Goal: Task Accomplishment & Management: Use online tool/utility

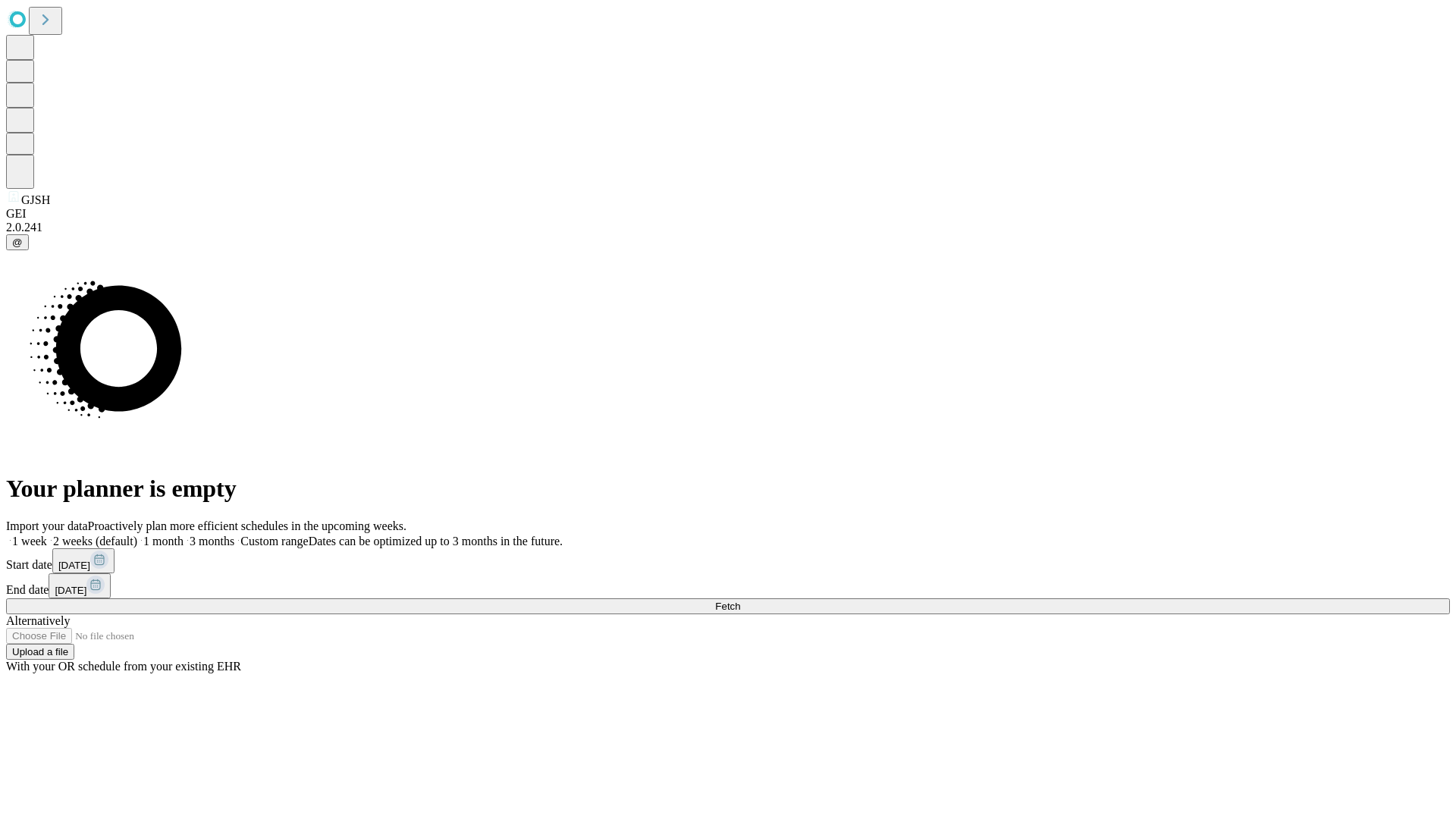
click at [184, 535] on label "1 month" at bounding box center [161, 541] width 47 height 13
click at [740, 600] on span "Fetch" at bounding box center [728, 606] width 25 height 12
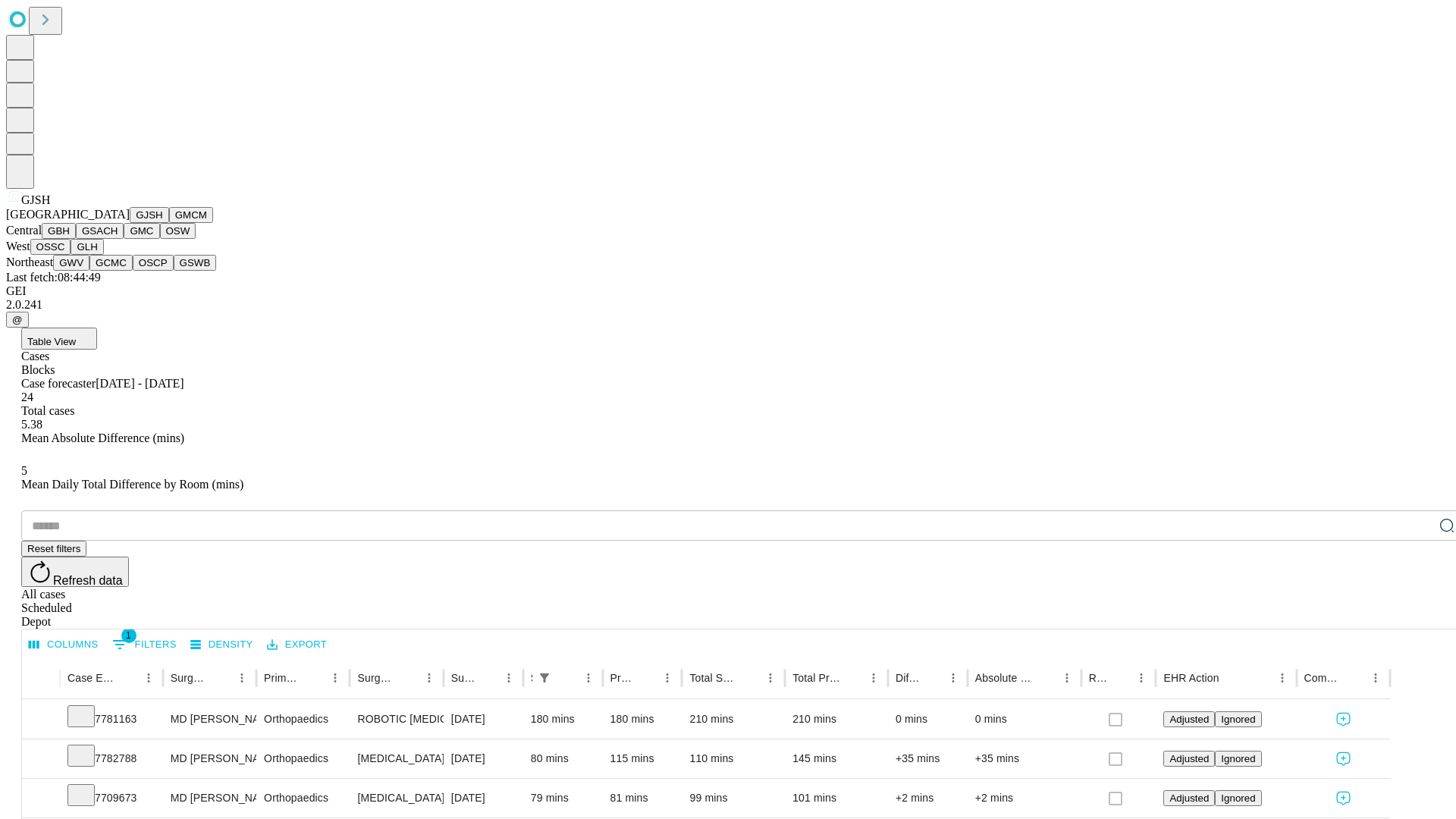
click at [169, 223] on button "GMCM" at bounding box center [190, 215] width 44 height 16
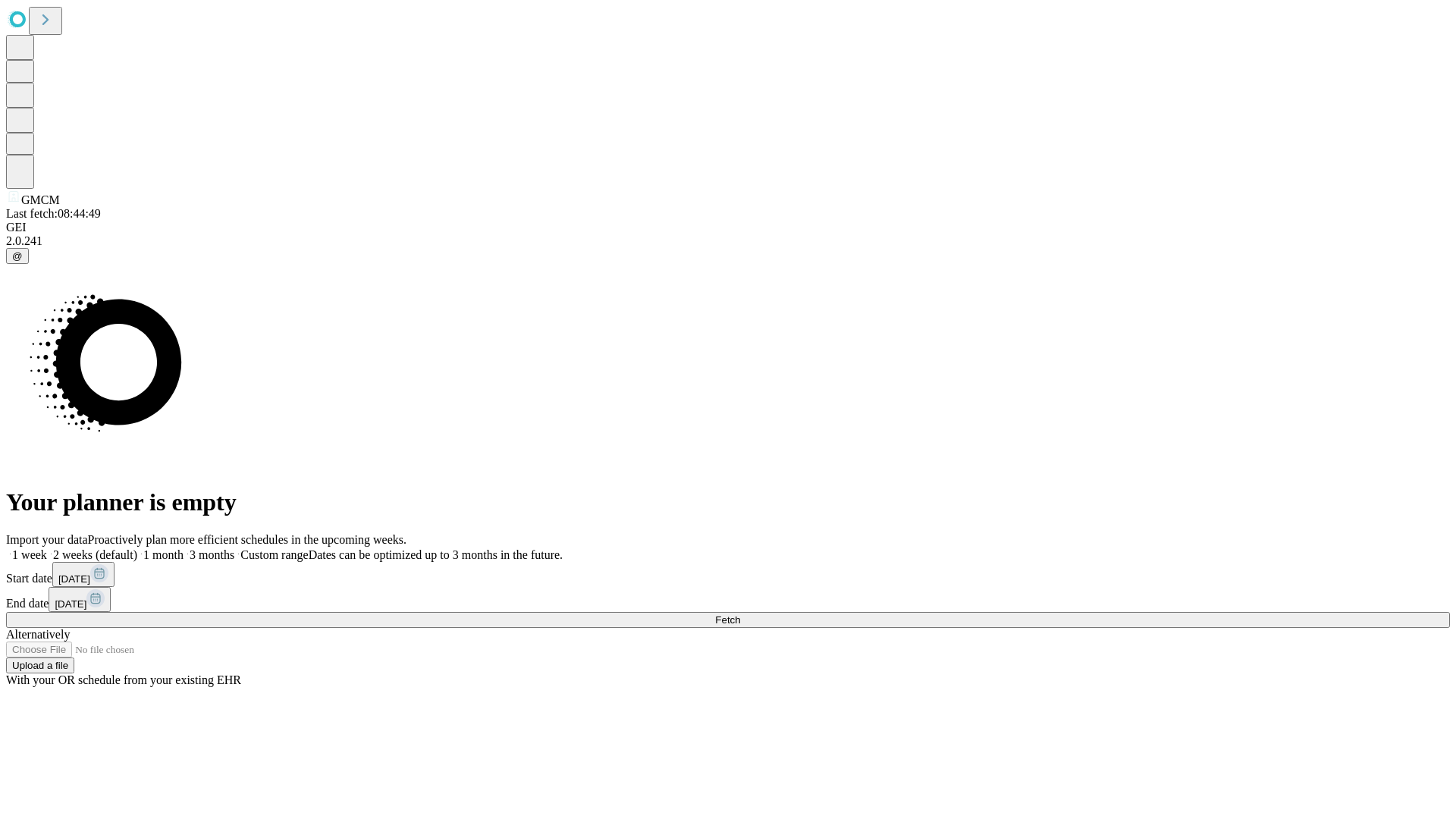
click at [184, 548] on label "1 month" at bounding box center [161, 554] width 47 height 13
click at [740, 614] on span "Fetch" at bounding box center [728, 620] width 25 height 12
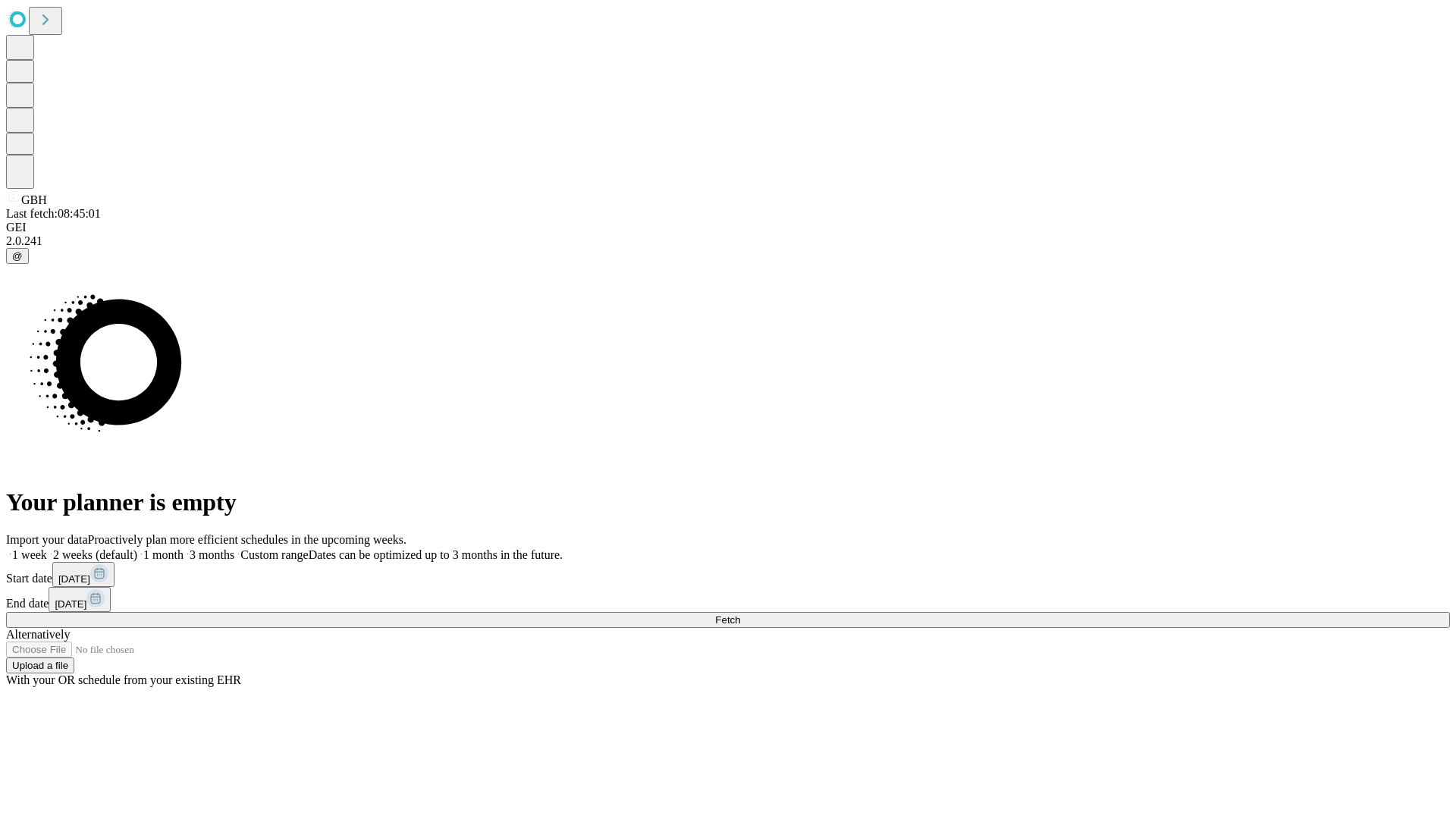
click at [740, 614] on span "Fetch" at bounding box center [728, 620] width 25 height 12
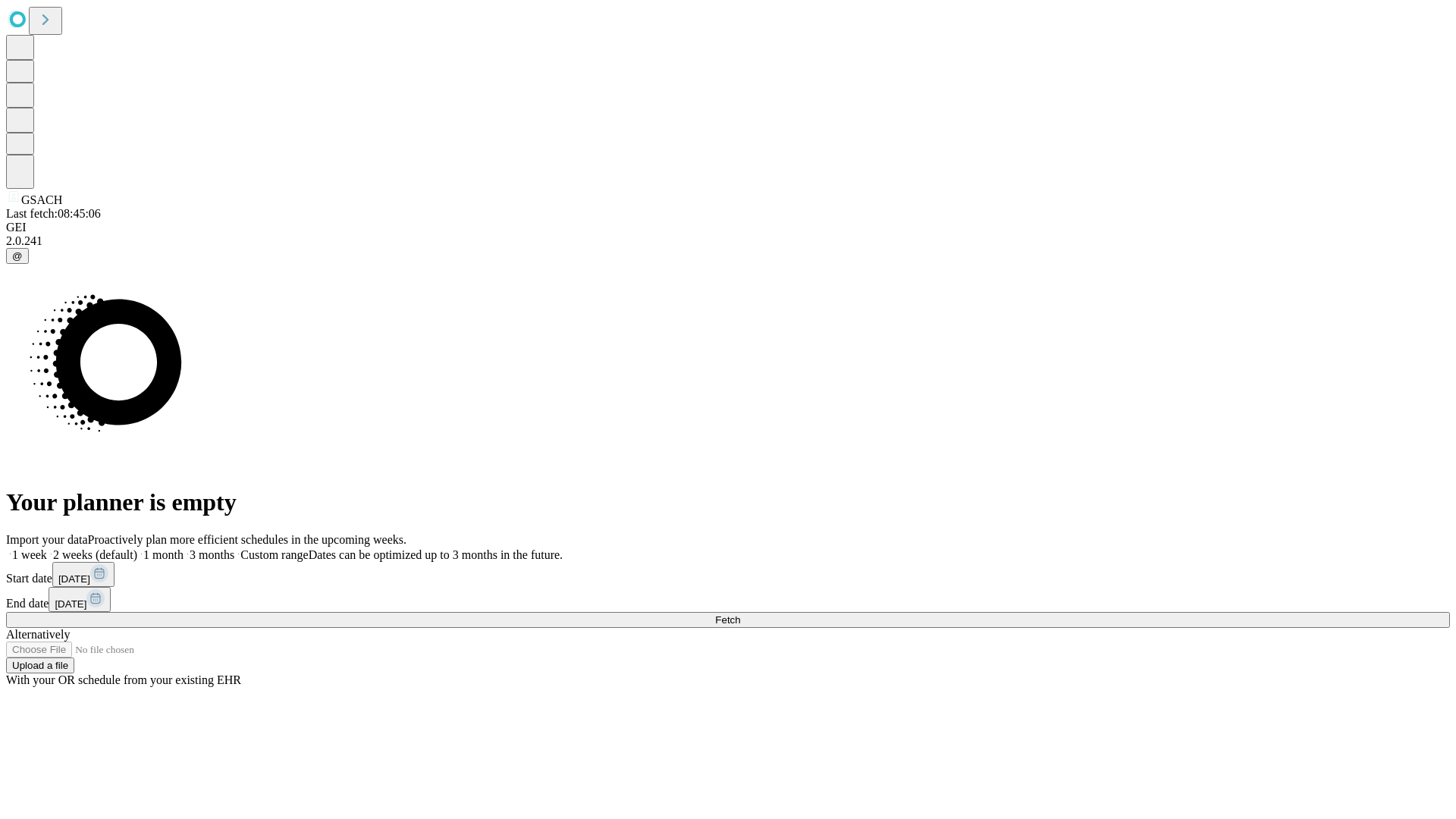
click at [184, 548] on label "1 month" at bounding box center [161, 554] width 47 height 13
click at [740, 614] on span "Fetch" at bounding box center [728, 620] width 25 height 12
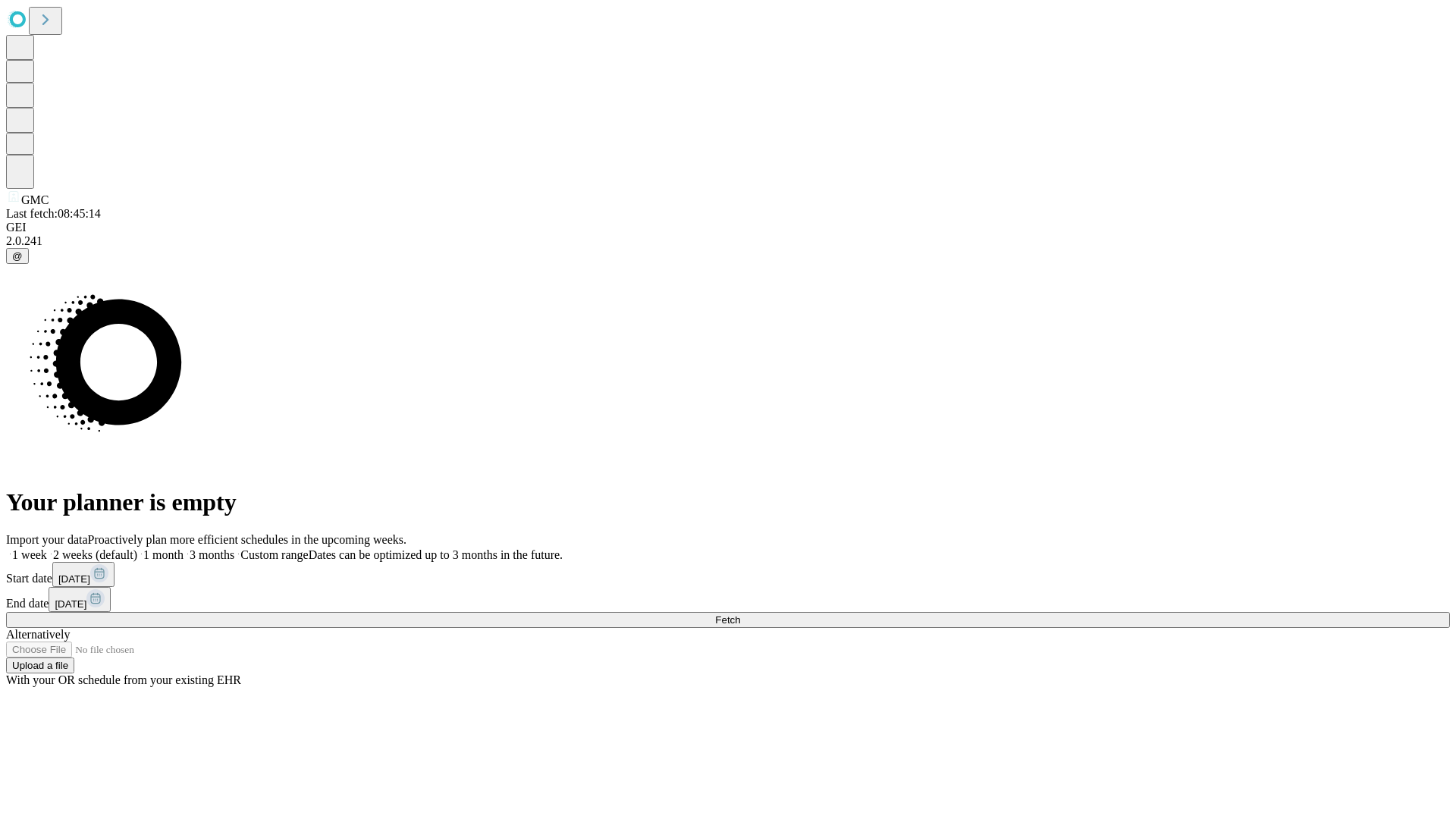
click at [184, 548] on label "1 month" at bounding box center [161, 554] width 47 height 13
click at [740, 614] on span "Fetch" at bounding box center [728, 620] width 25 height 12
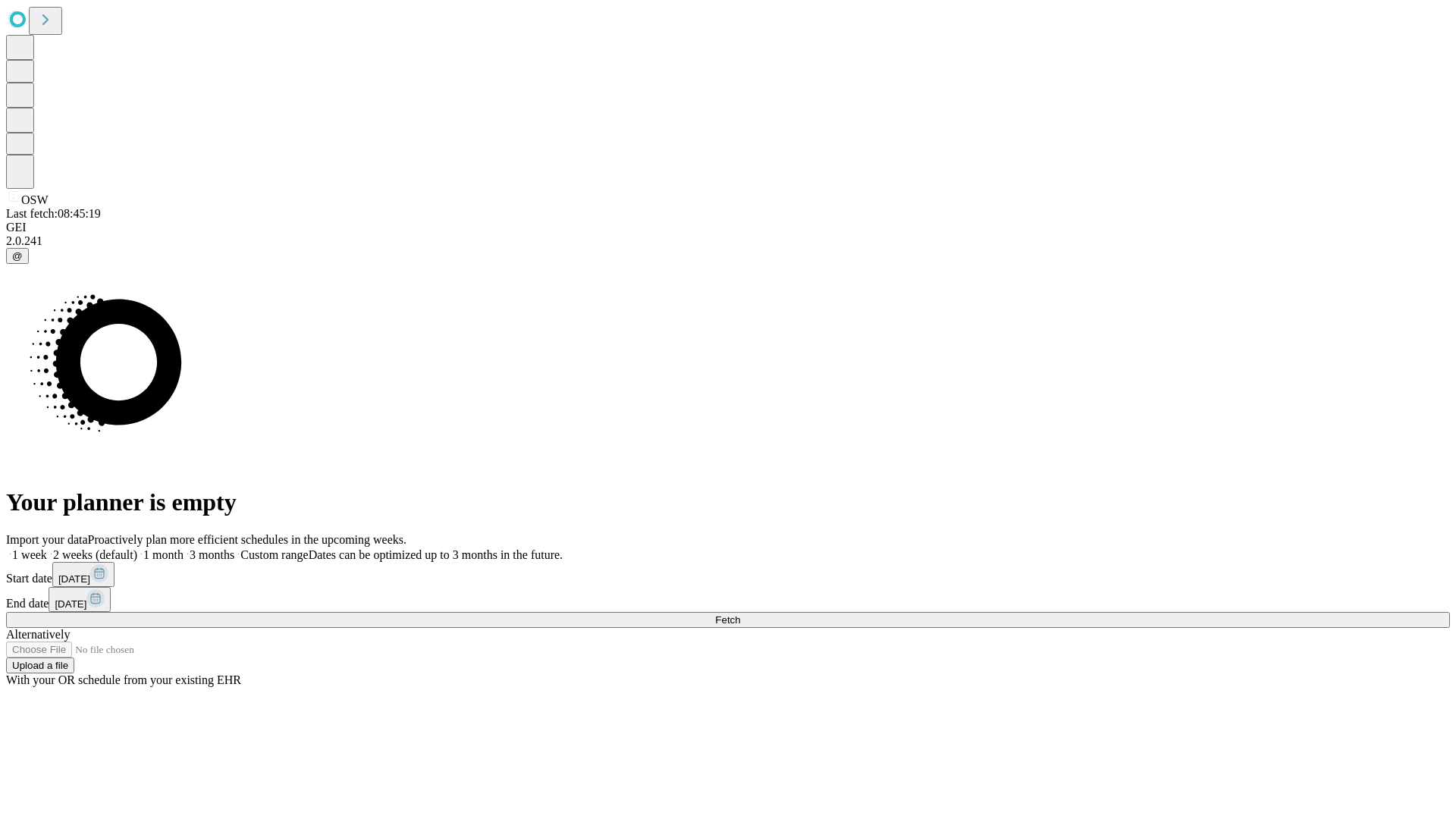
click at [184, 548] on label "1 month" at bounding box center [161, 554] width 47 height 13
click at [740, 614] on span "Fetch" at bounding box center [728, 620] width 25 height 12
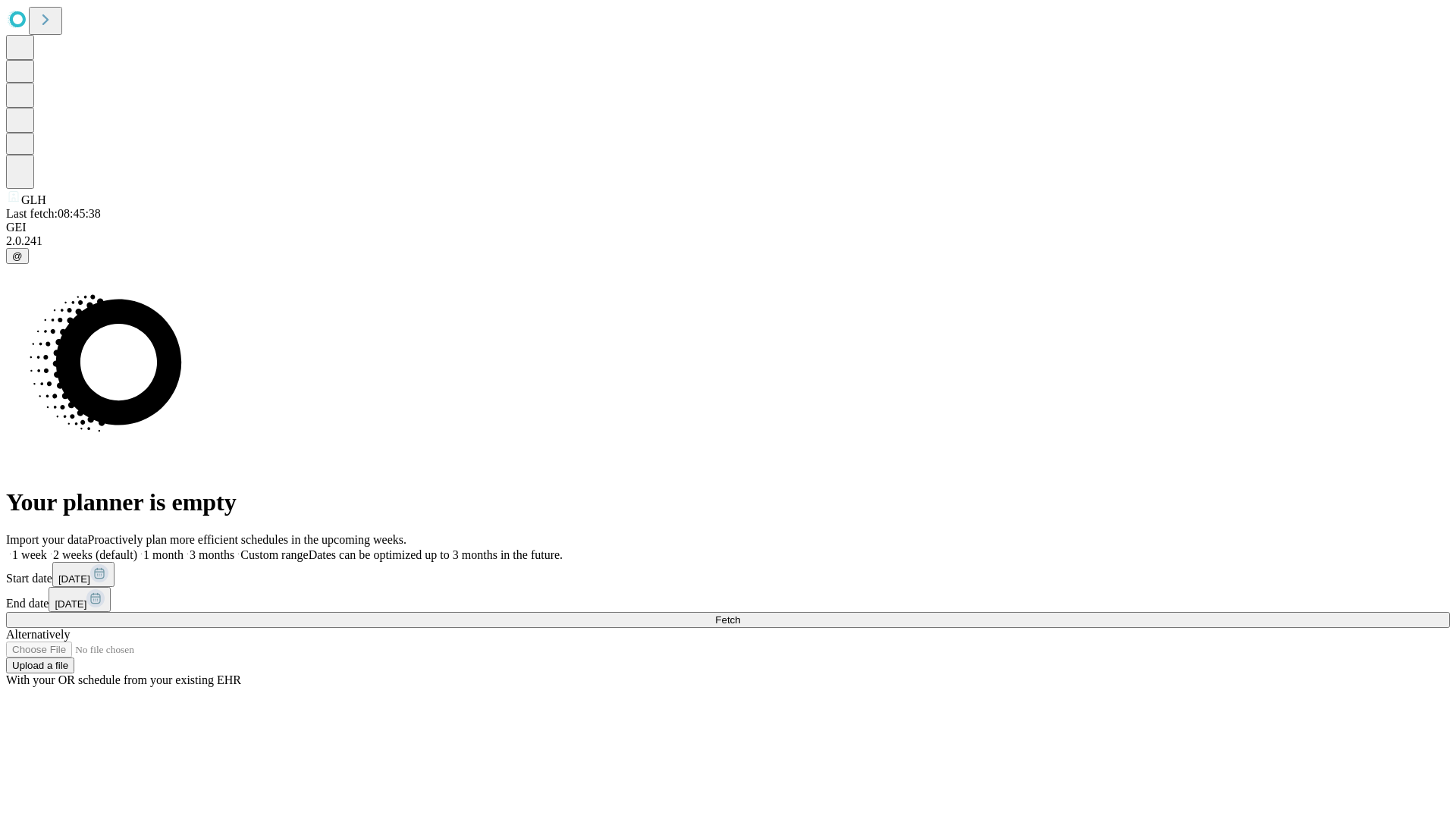
click at [184, 548] on label "1 month" at bounding box center [161, 554] width 47 height 13
click at [740, 614] on span "Fetch" at bounding box center [728, 620] width 25 height 12
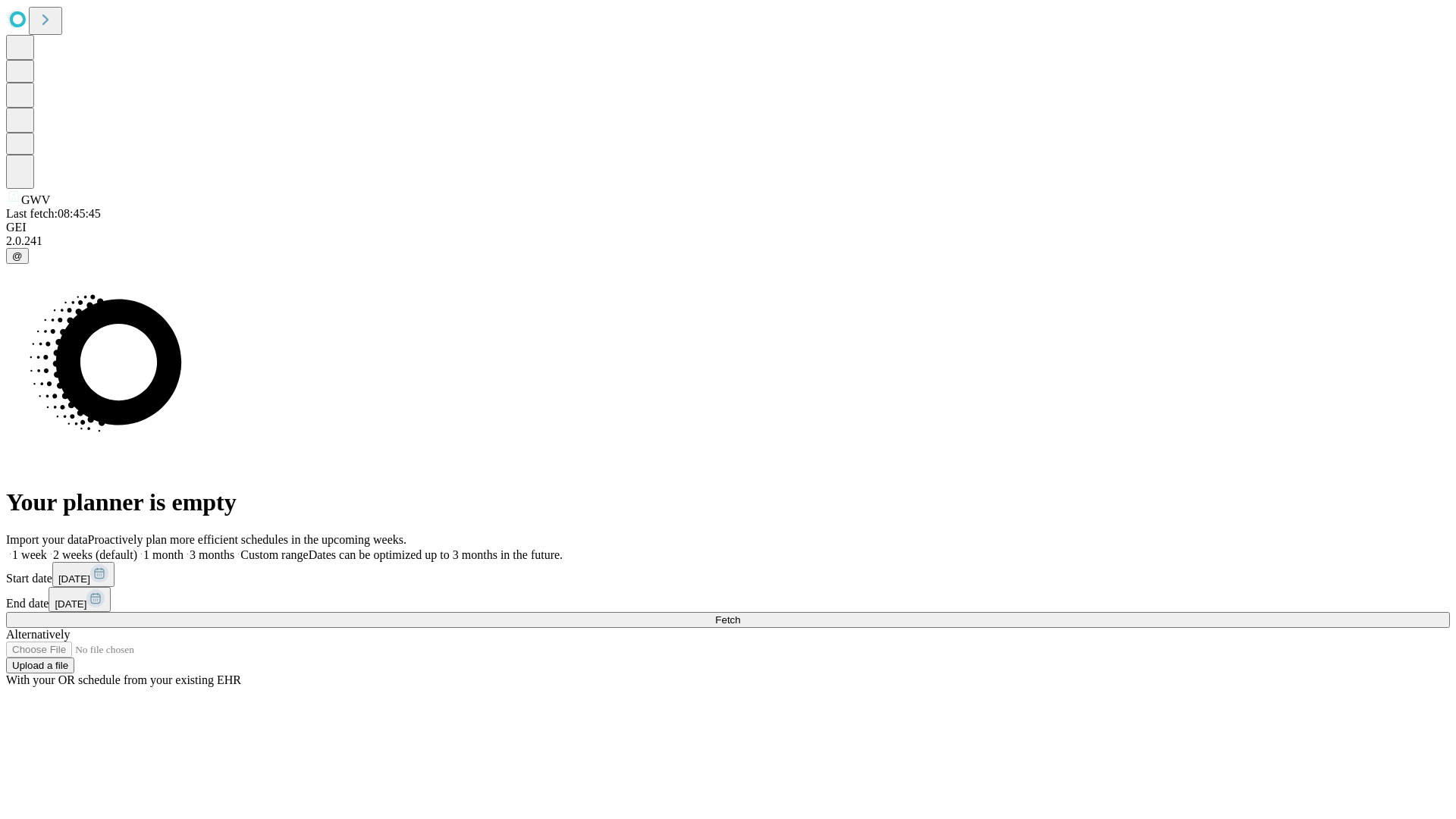
click at [740, 614] on span "Fetch" at bounding box center [728, 620] width 25 height 12
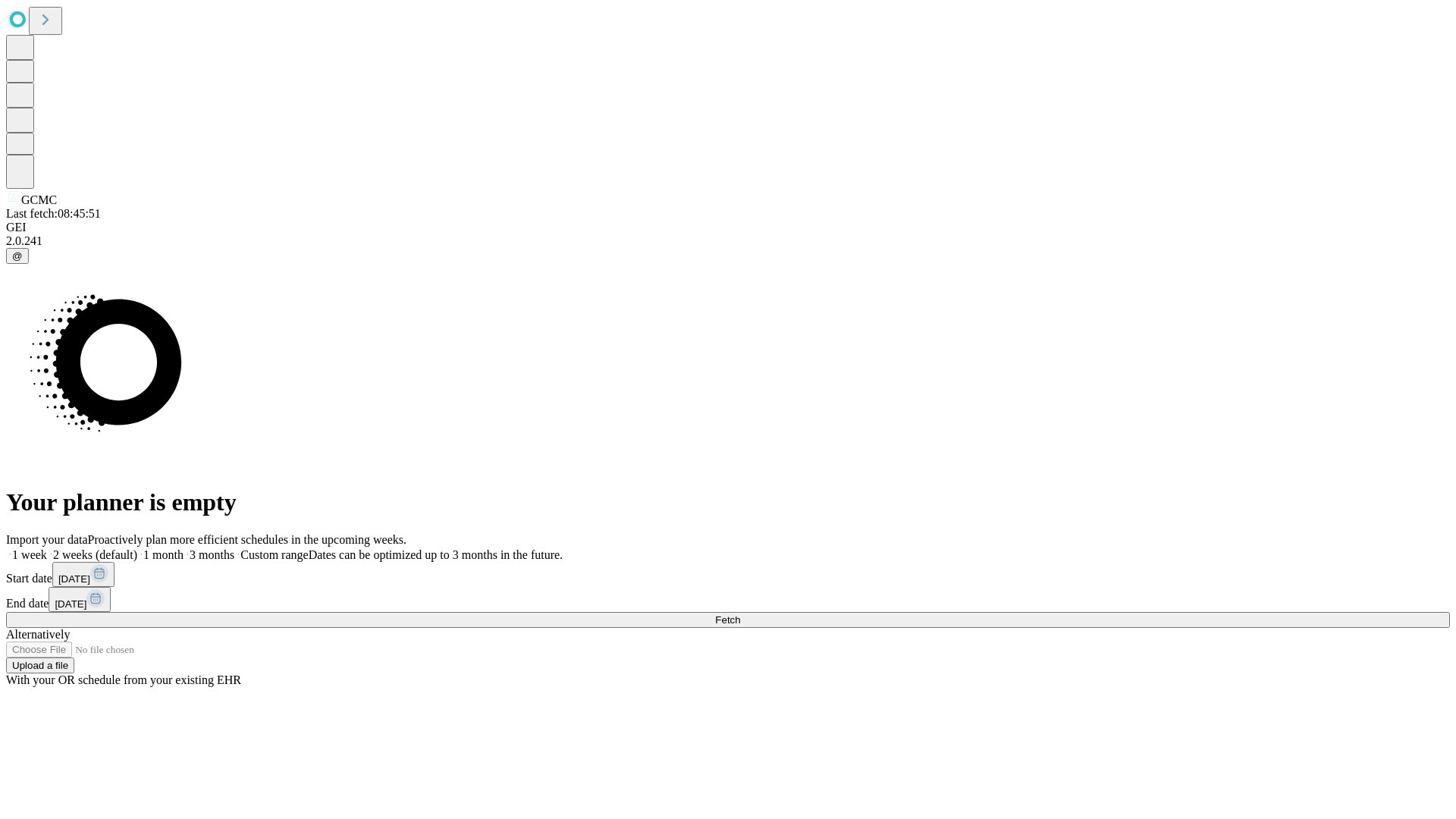
click at [740, 614] on span "Fetch" at bounding box center [728, 620] width 25 height 12
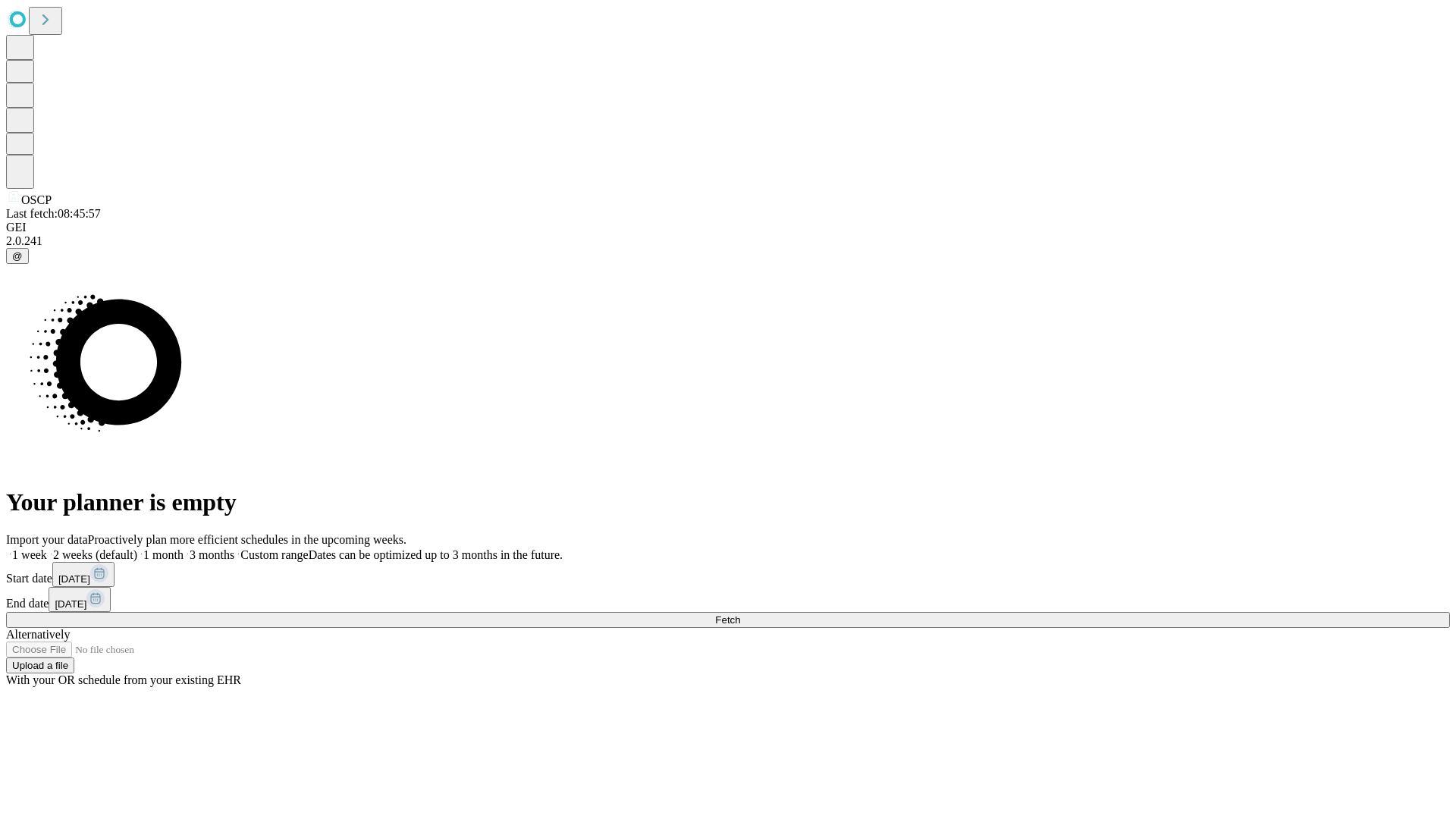
click at [184, 548] on label "1 month" at bounding box center [161, 554] width 47 height 13
click at [740, 614] on span "Fetch" at bounding box center [728, 620] width 25 height 12
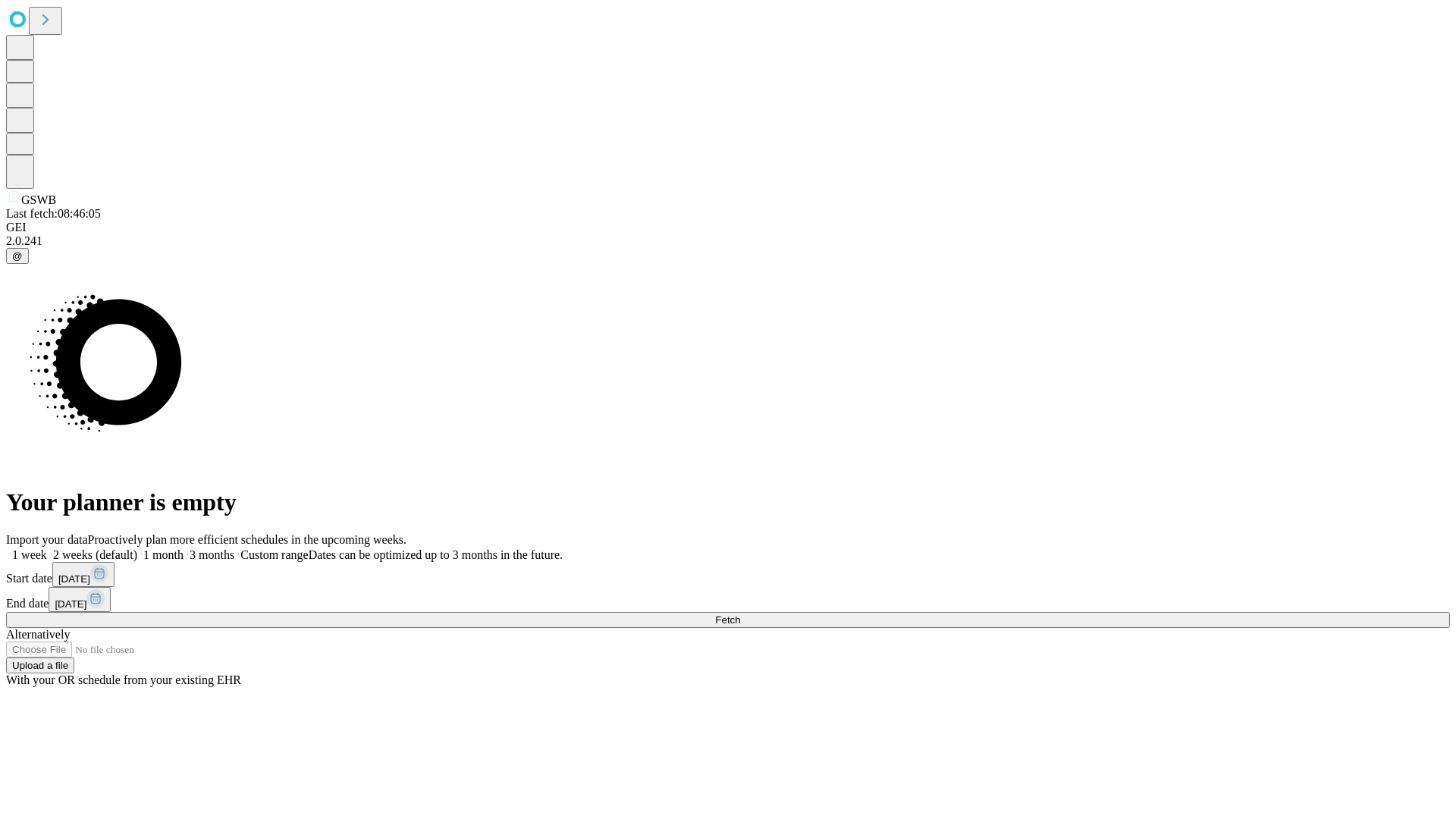
click at [740, 614] on span "Fetch" at bounding box center [728, 620] width 25 height 12
